Goal: Information Seeking & Learning: Understand process/instructions

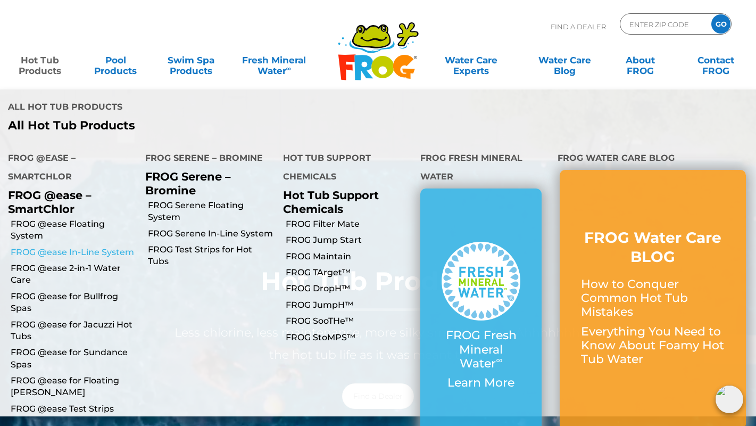
click at [53, 246] on link "FROG @ease In-Line System" at bounding box center [74, 252] width 127 height 12
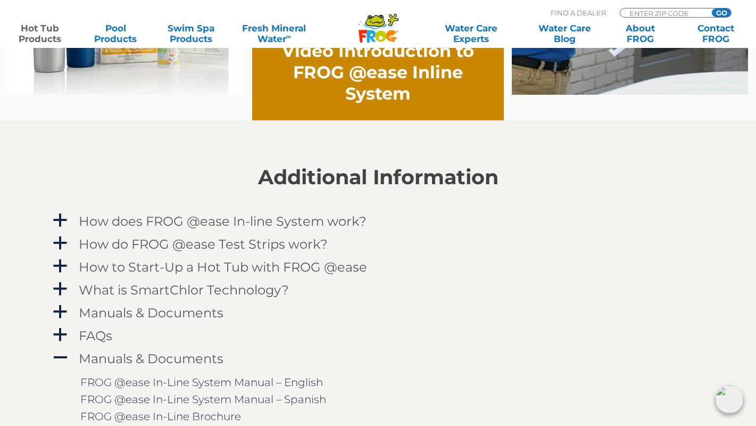
scroll to position [966, 0]
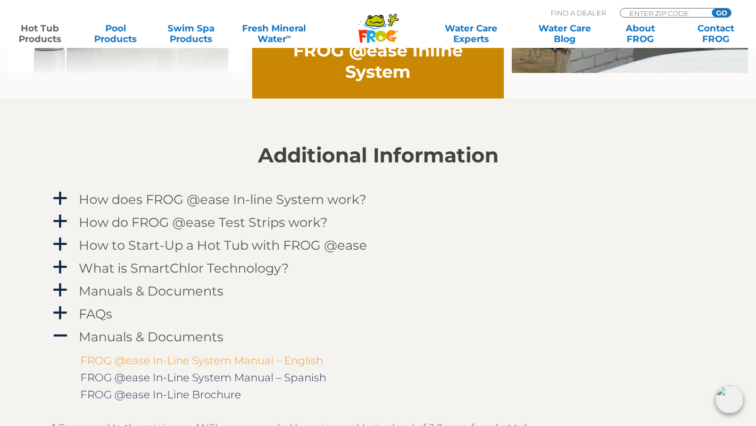
click at [110, 359] on link "FROG @ease In-Line System Manual – English" at bounding box center [201, 360] width 243 height 13
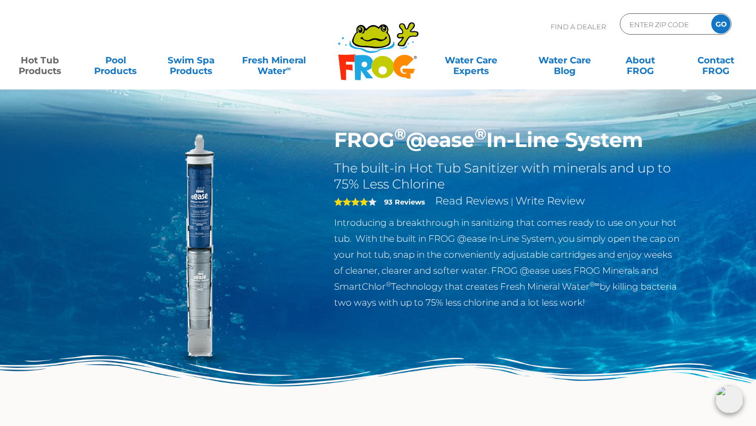
scroll to position [0, 0]
click at [668, 23] on input "Zip Code Form" at bounding box center [665, 24] width 72 height 15
type input "68506"
click at [725, 21] on input "GO" at bounding box center [721, 23] width 19 height 19
